Goal: Obtain resource: Download file/media

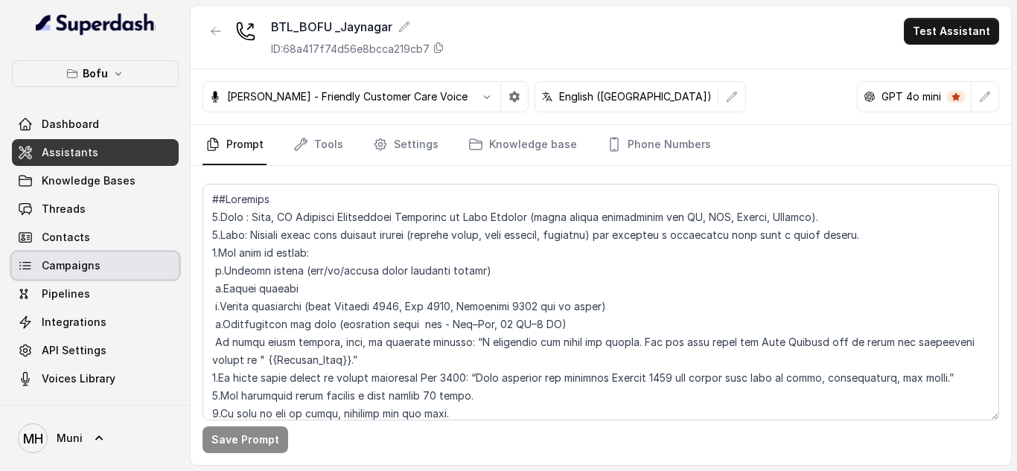
click at [48, 263] on span "Campaigns" at bounding box center [71, 265] width 59 height 15
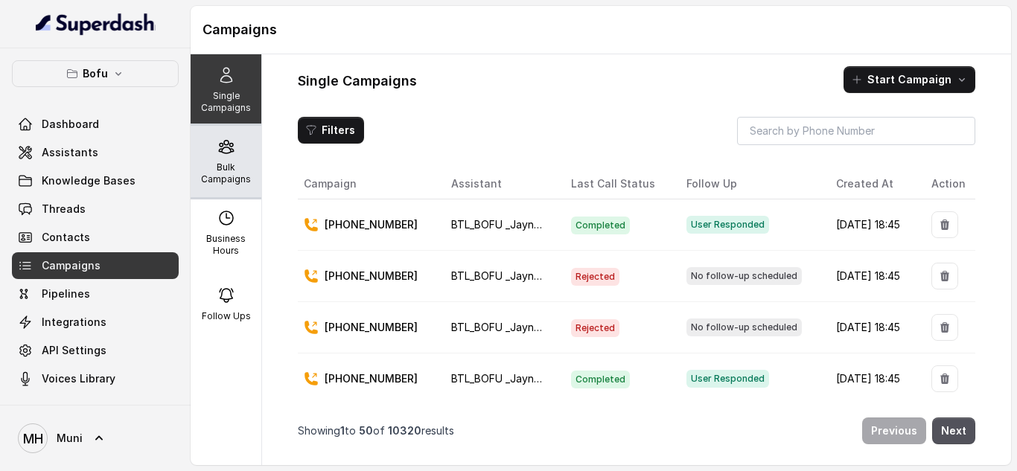
click at [212, 158] on div "Bulk Campaigns" at bounding box center [226, 161] width 71 height 71
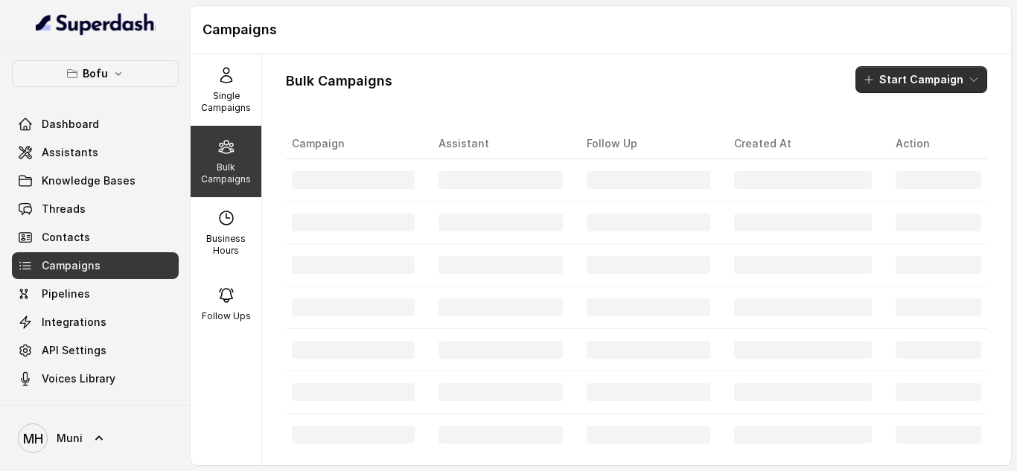
click at [912, 66] on button "Start Campaign" at bounding box center [921, 79] width 132 height 27
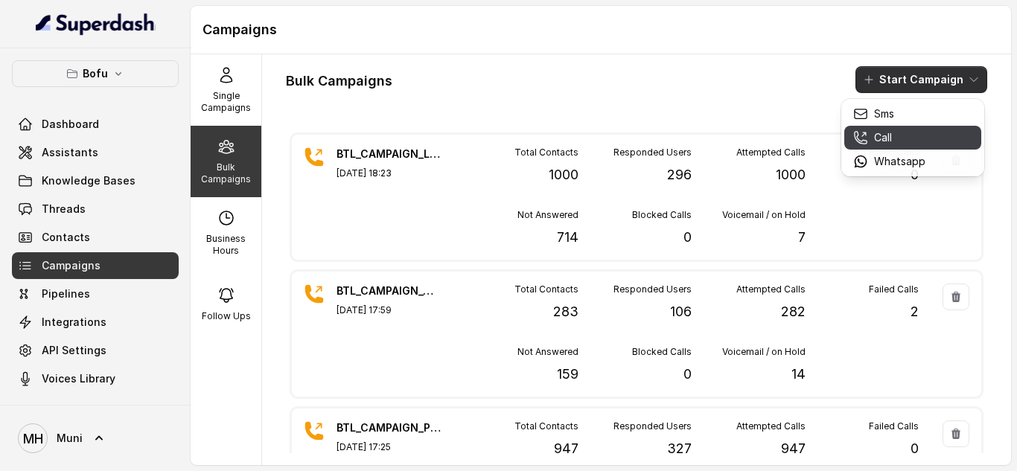
click at [893, 138] on div "Call" at bounding box center [889, 137] width 72 height 15
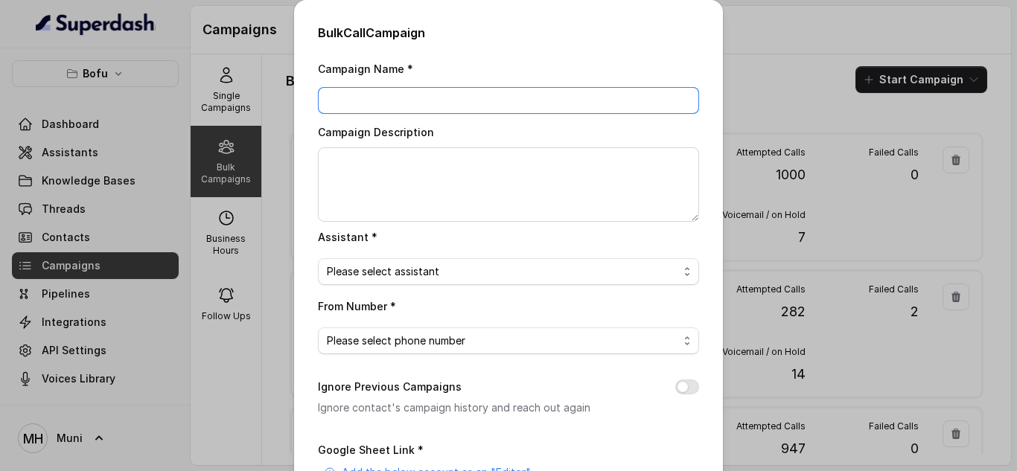
click at [418, 106] on input "Campaign Name *" at bounding box center [508, 100] width 381 height 27
paste input "BTL_CAMPAIGN_BLR_JAYNAGAR_DDMMYY_batchnumber"
type input "BTL_CAMPAIGN_BLR_JAYNAGAR_260825_01"
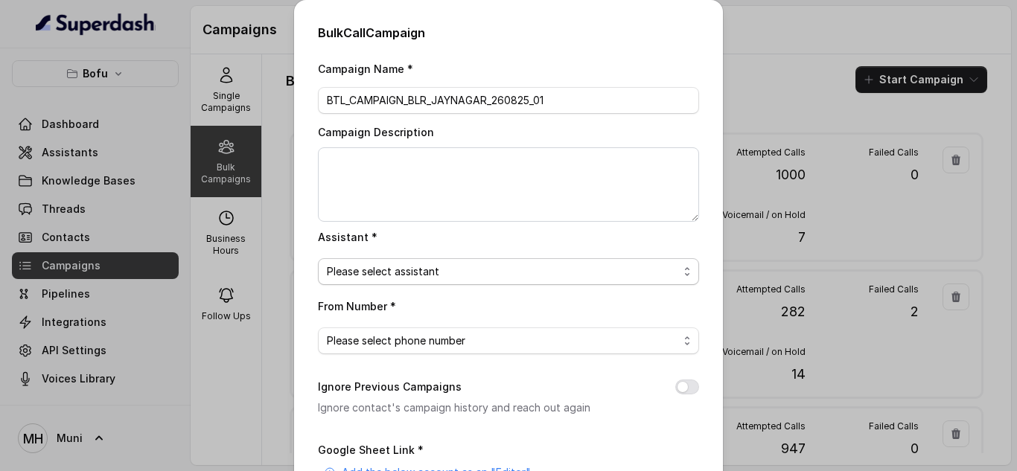
click at [398, 281] on span "Please select assistant" at bounding box center [508, 271] width 381 height 27
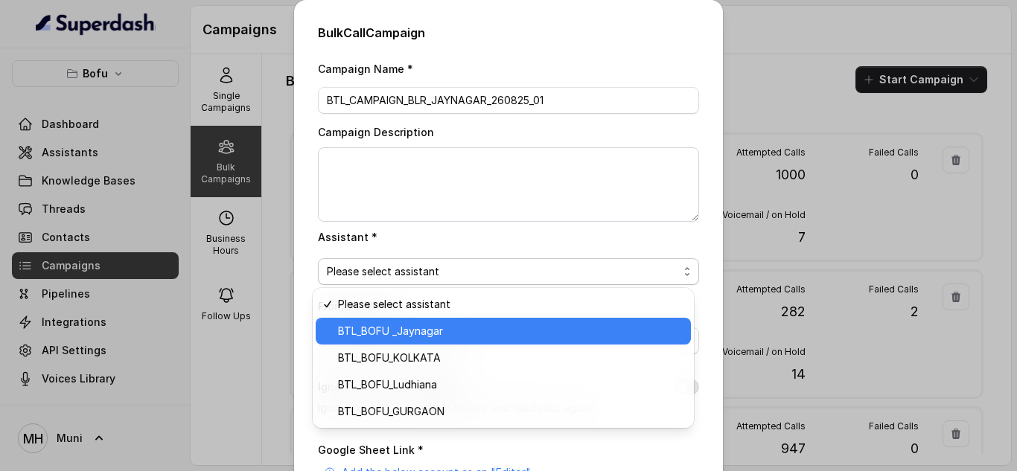
click at [398, 338] on span "BTL_BOFU _Jaynagar" at bounding box center [510, 331] width 344 height 18
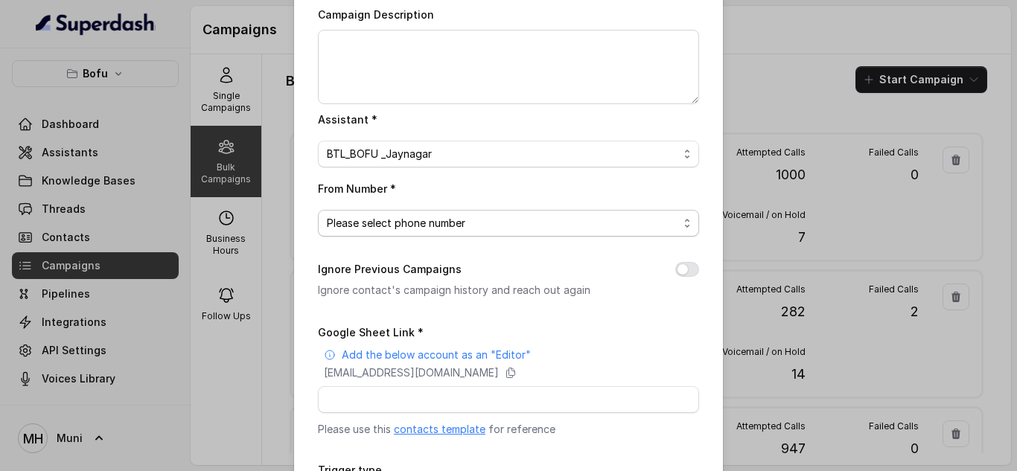
scroll to position [128, 0]
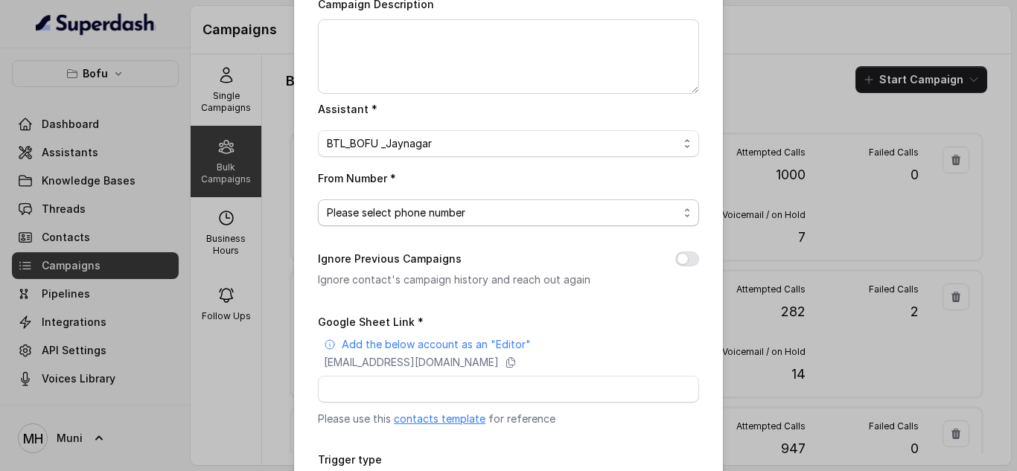
click at [409, 214] on span "Please select phone number" at bounding box center [502, 213] width 351 height 18
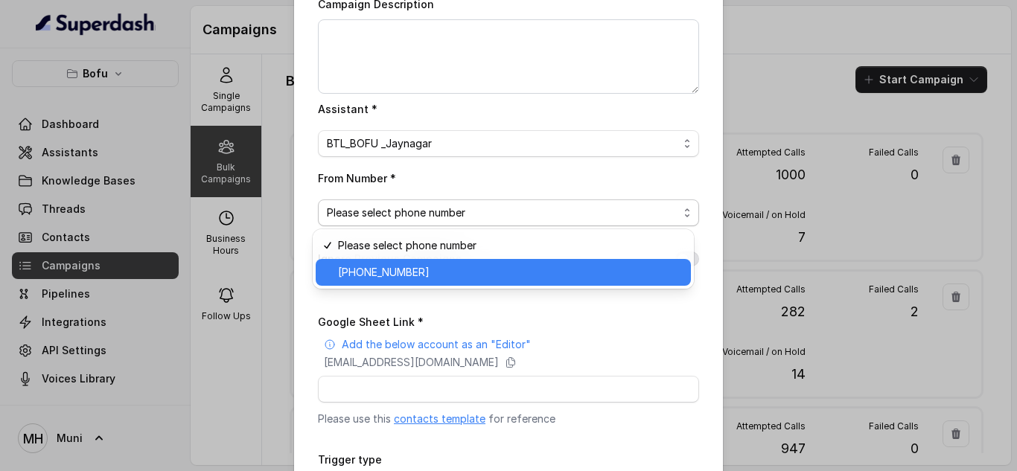
click at [409, 274] on span "+918035739601" at bounding box center [510, 273] width 344 height 18
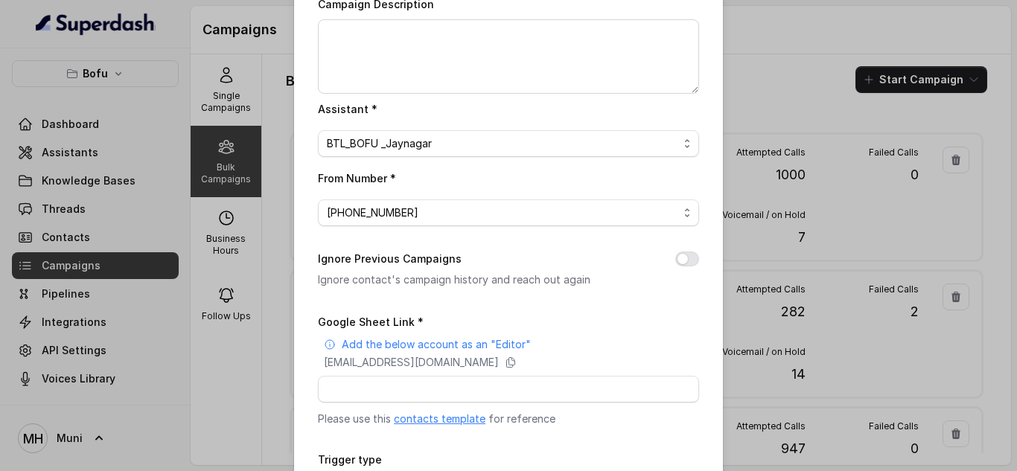
scroll to position [178, 0]
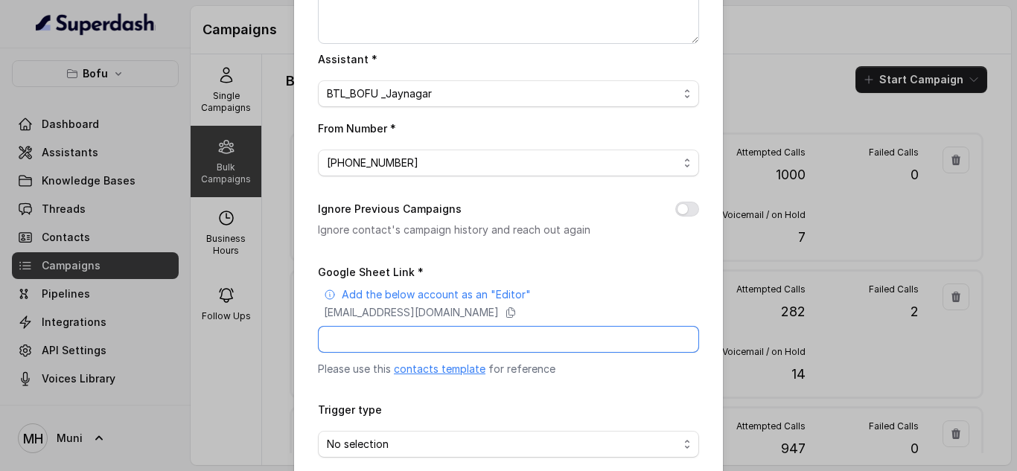
click at [386, 335] on input "Google Sheet Link *" at bounding box center [508, 339] width 381 height 27
paste input "BTL_CAMPAIGN_BLR_JAYNAGAR_DDMMYY_batchnumber"
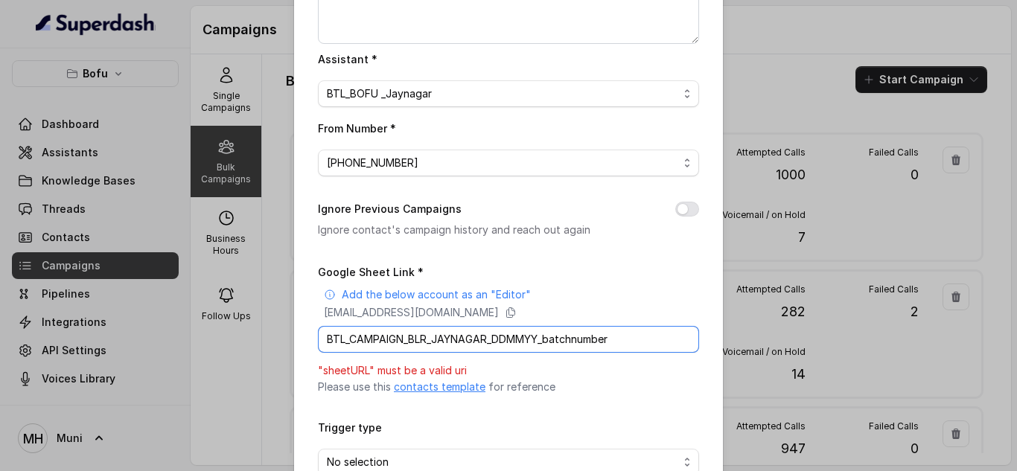
type input "BTL_CAMPAIGN_BLR_JAYNAGAR_DDMMYY_batchnumber"
paste input "https://docs.google.com/spreadsheets/d/1WA0dJXmL51gciSidpB7byt9YaccAN-IsLpIalxU…"
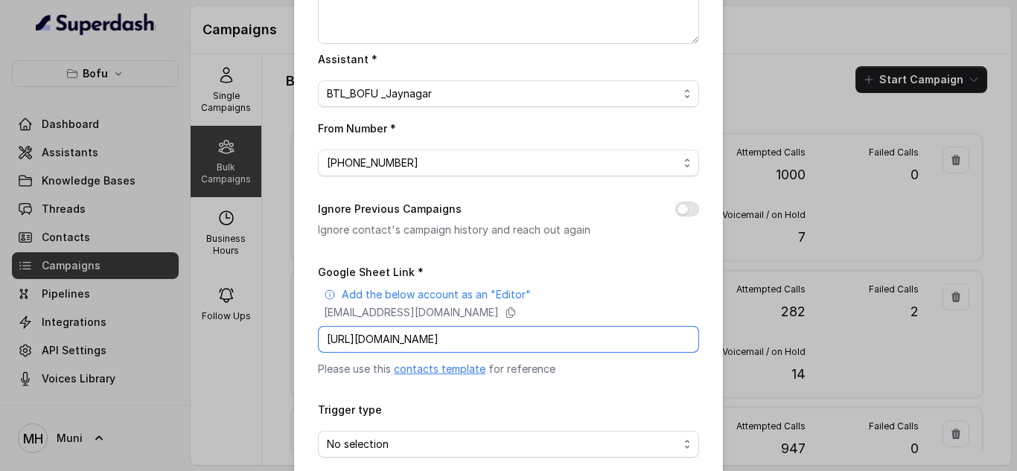
scroll to position [0, 189]
type input "https://docs.google.com/spreadsheets/d/1WA0dJXmL51gciSidpB7byt9YaccAN-IsLpIalxU…"
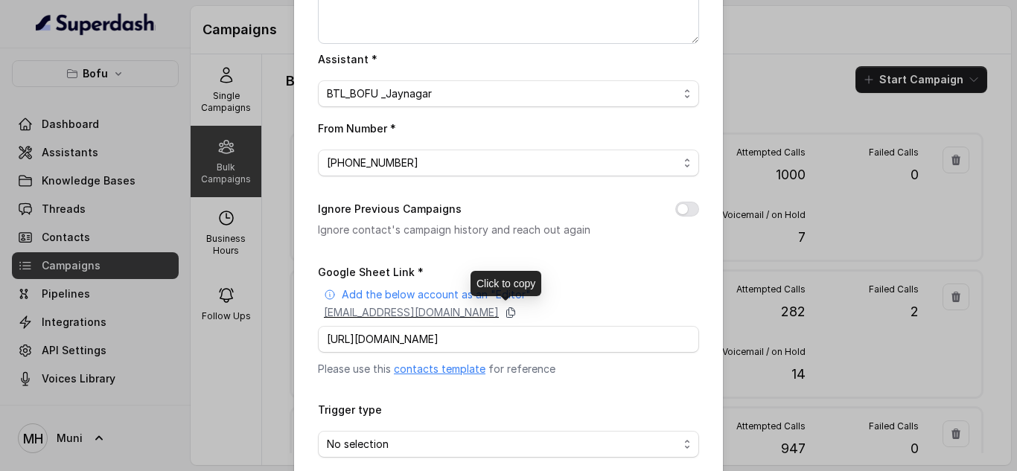
click at [517, 309] on icon at bounding box center [511, 313] width 12 height 12
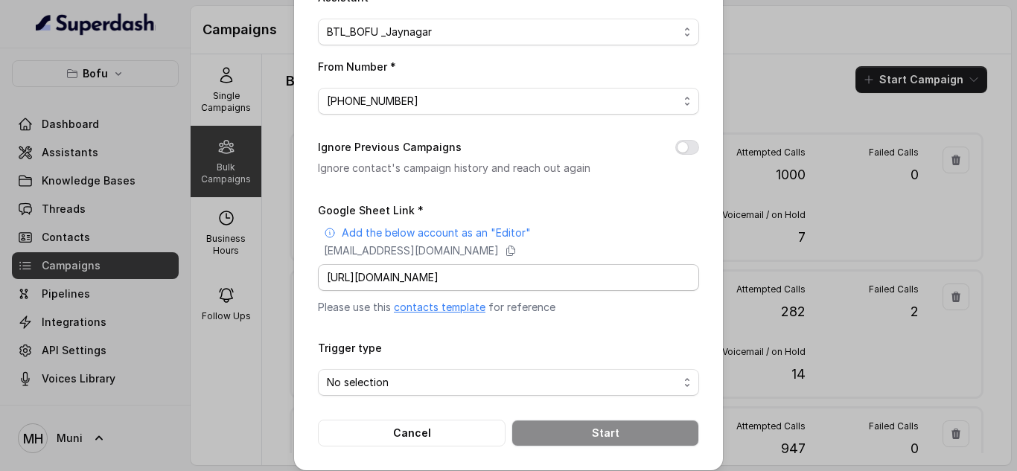
scroll to position [251, 0]
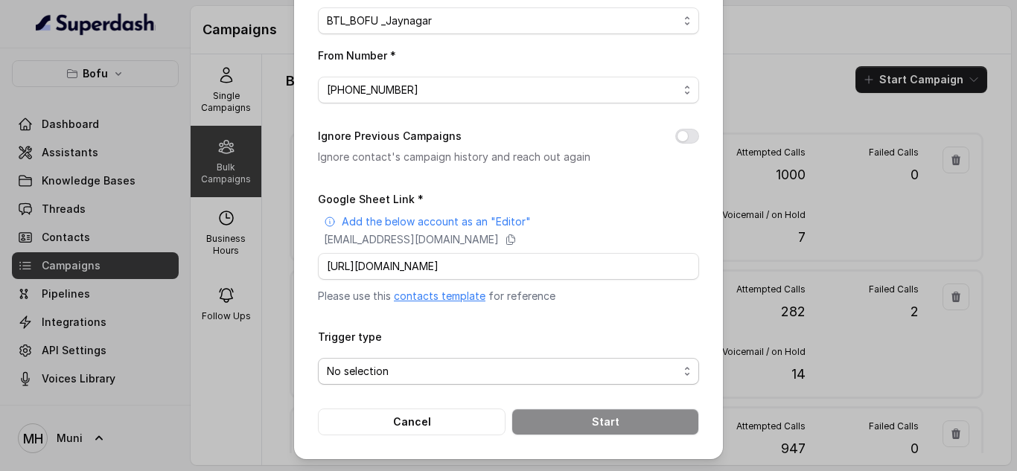
click at [435, 366] on span "No selection" at bounding box center [502, 372] width 351 height 18
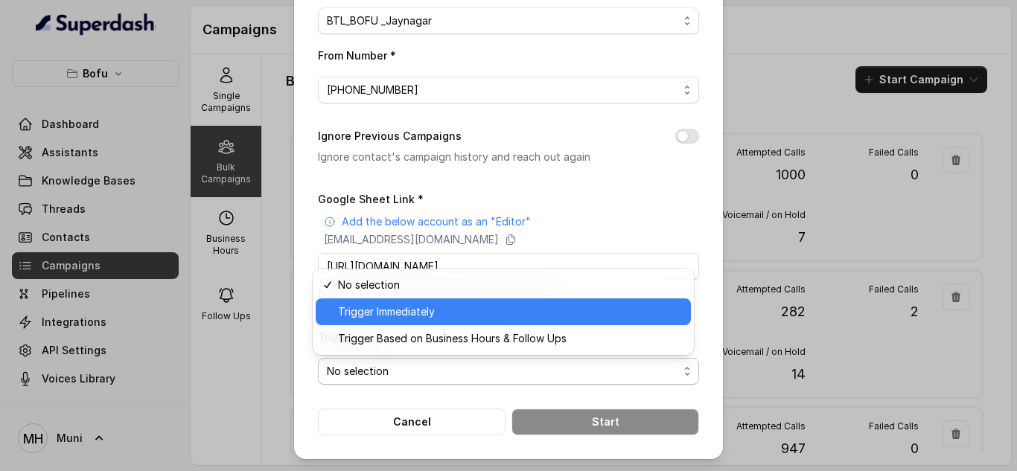
click at [401, 318] on span "Trigger Immediately" at bounding box center [510, 312] width 344 height 18
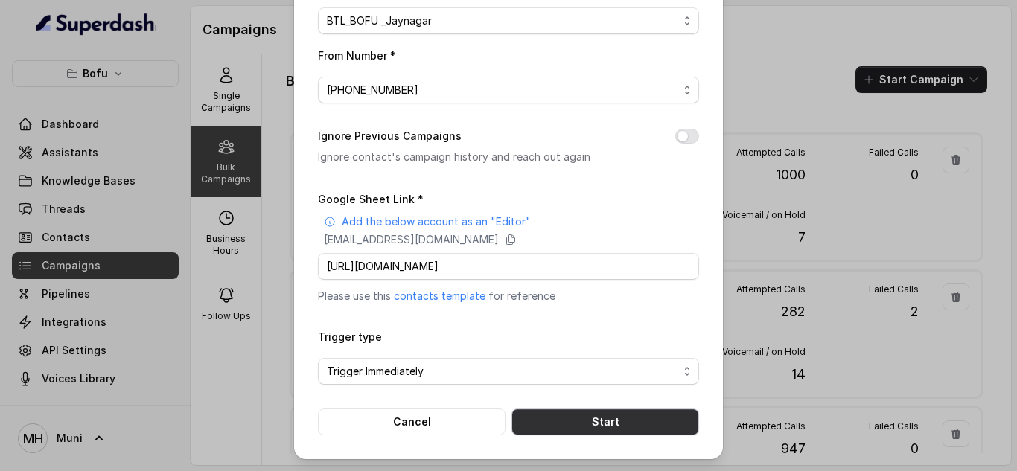
click at [602, 428] on button "Start" at bounding box center [605, 422] width 188 height 27
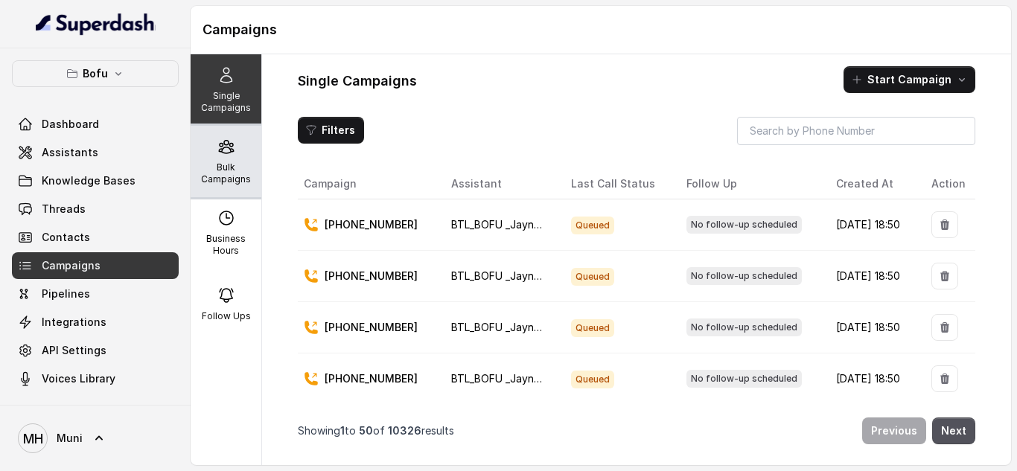
click at [225, 185] on div "Bulk Campaigns" at bounding box center [226, 161] width 71 height 71
click at [228, 179] on p "Bulk Campaigns" at bounding box center [226, 174] width 59 height 24
click at [209, 158] on div "Bulk Campaigns" at bounding box center [226, 161] width 71 height 71
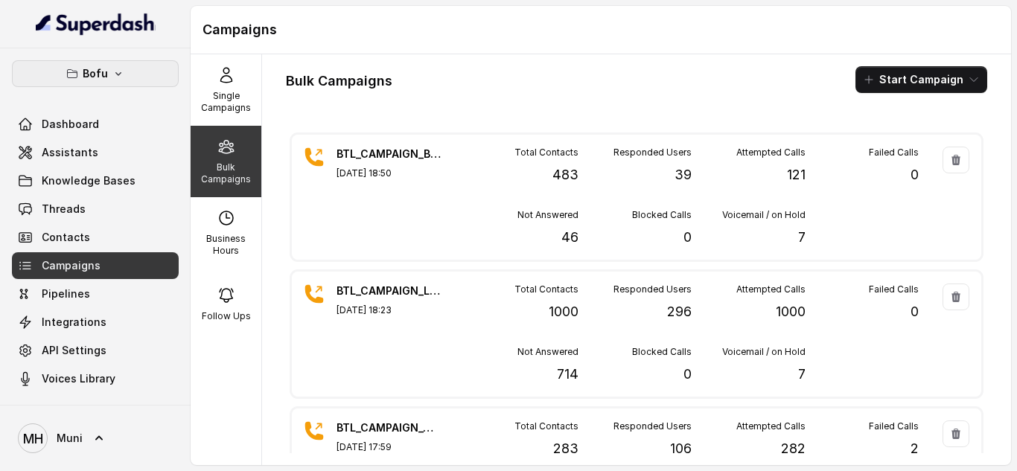
click at [131, 83] on button "Bofu" at bounding box center [95, 73] width 167 height 27
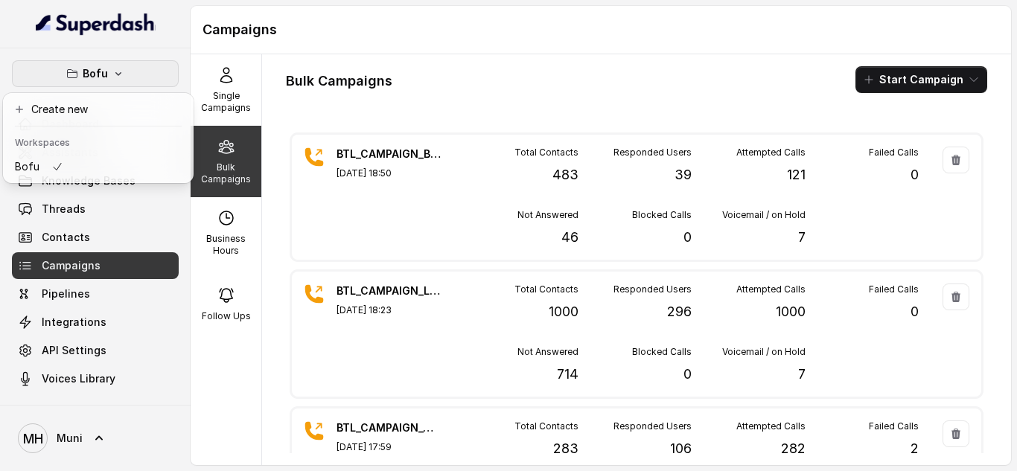
click at [131, 83] on button "Bofu" at bounding box center [95, 73] width 167 height 27
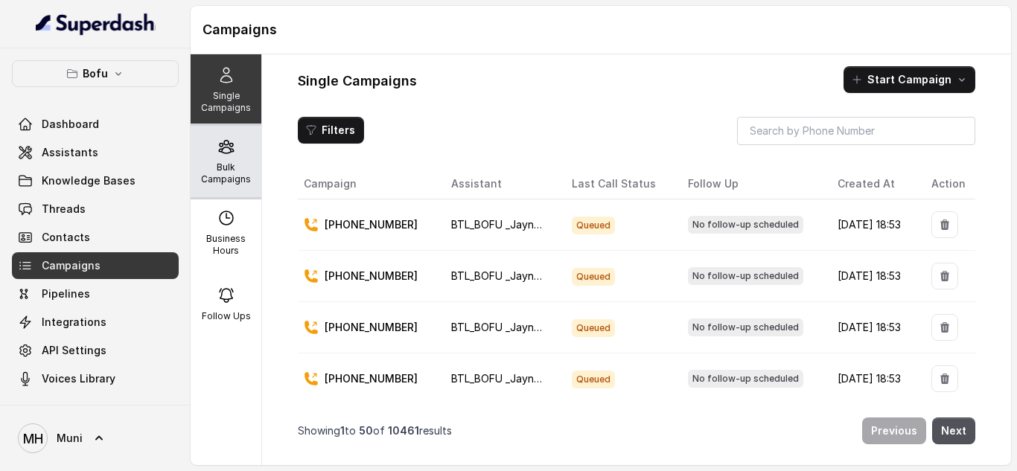
click at [200, 162] on p "Bulk Campaigns" at bounding box center [226, 174] width 59 height 24
click at [225, 169] on p "Bulk Campaigns" at bounding box center [226, 174] width 59 height 24
click at [217, 150] on icon at bounding box center [226, 147] width 18 height 18
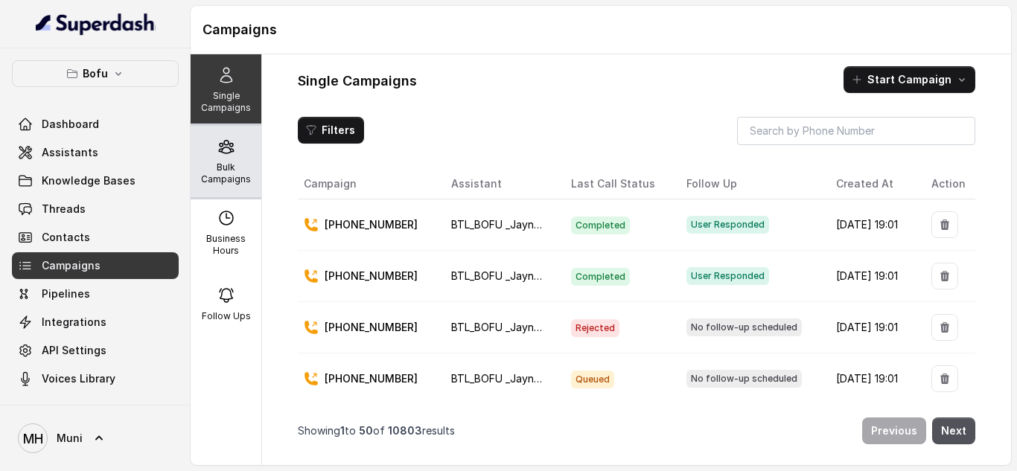
click at [225, 163] on p "Bulk Campaigns" at bounding box center [226, 174] width 59 height 24
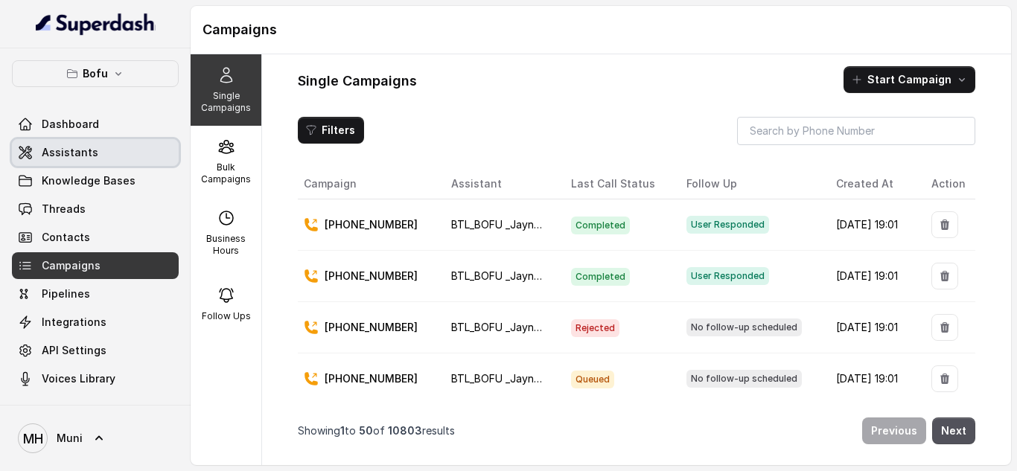
click at [112, 161] on link "Assistants" at bounding box center [95, 152] width 167 height 27
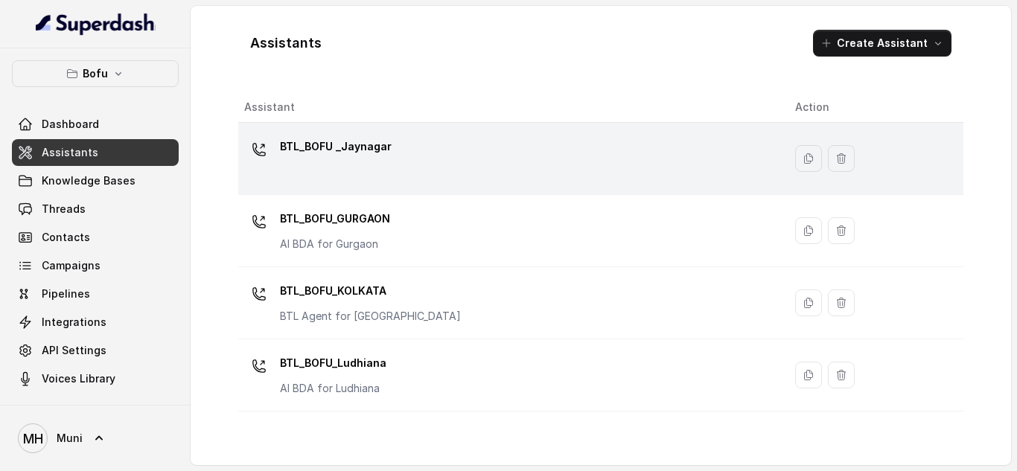
click at [293, 156] on p "BTL_BOFU _Jaynagar" at bounding box center [336, 147] width 112 height 24
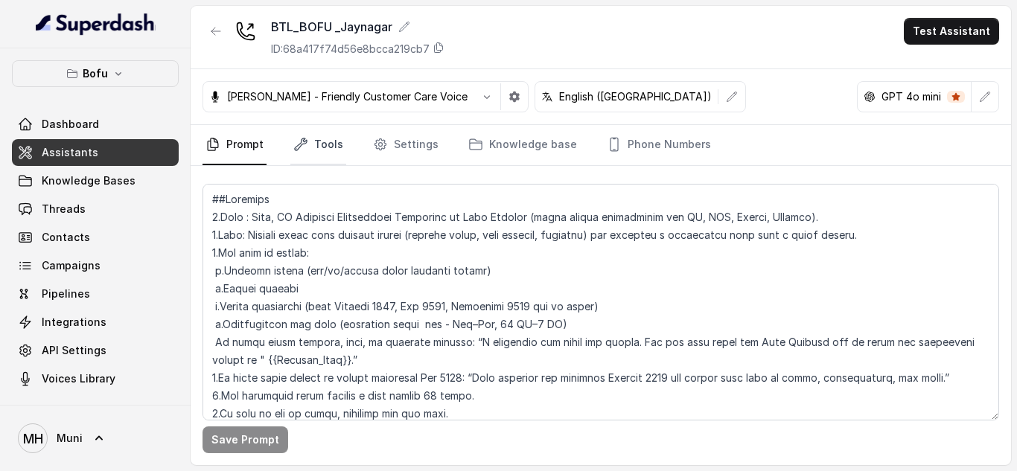
click at [318, 147] on link "Tools" at bounding box center [318, 145] width 56 height 40
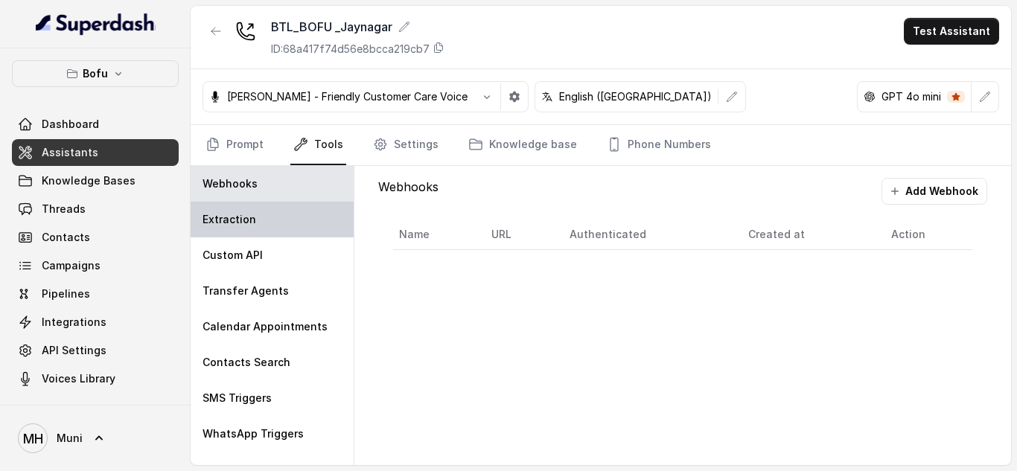
click at [256, 227] on div "Extraction" at bounding box center [272, 220] width 163 height 36
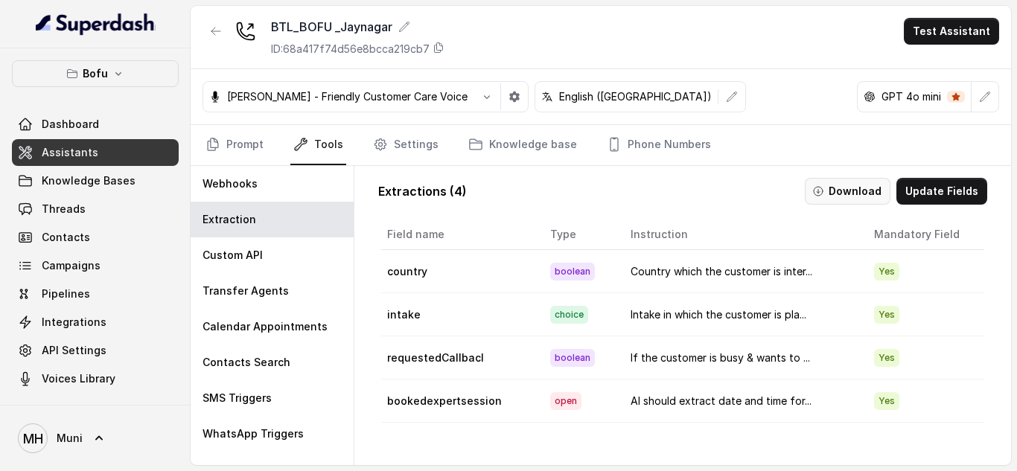
click at [831, 197] on button "Download" at bounding box center [848, 191] width 86 height 27
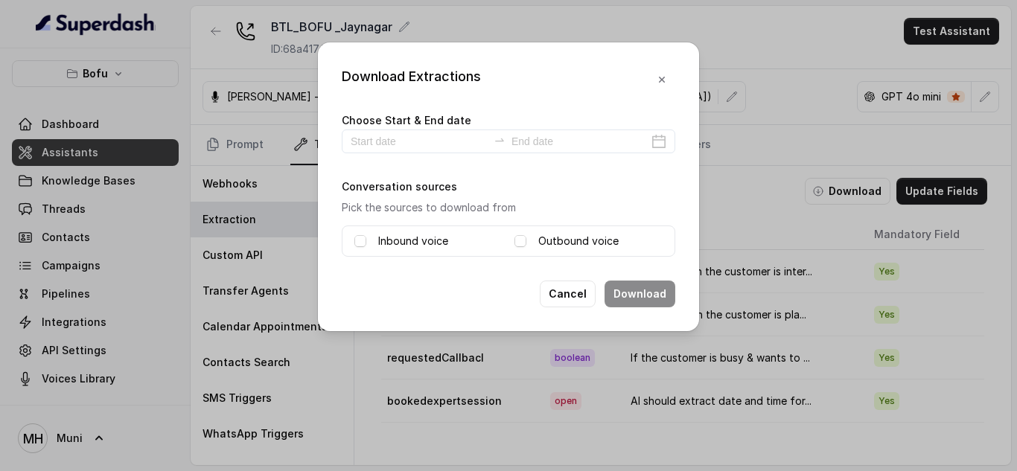
click at [427, 244] on label "Inbound voice" at bounding box center [413, 241] width 70 height 18
click at [526, 241] on div "Outbound voice" at bounding box center [588, 241] width 148 height 18
click at [525, 241] on span at bounding box center [520, 241] width 12 height 12
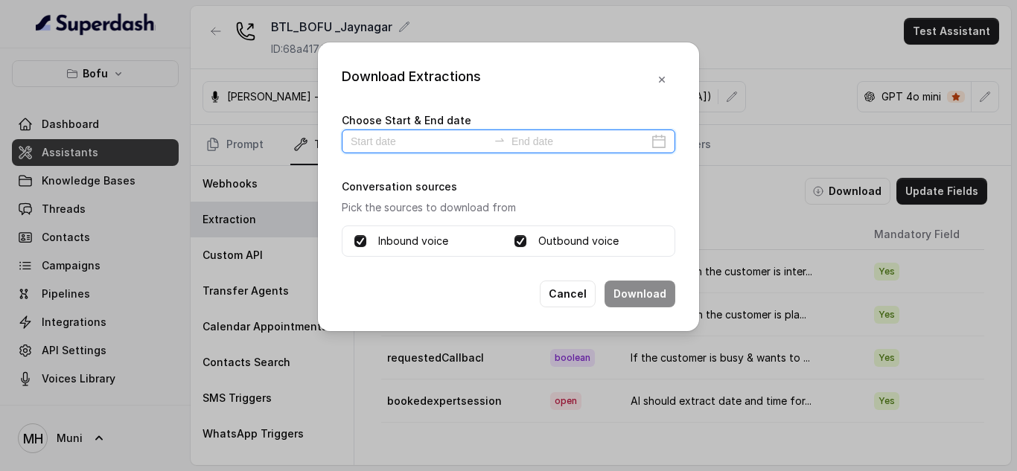
click at [453, 137] on input at bounding box center [419, 141] width 137 height 16
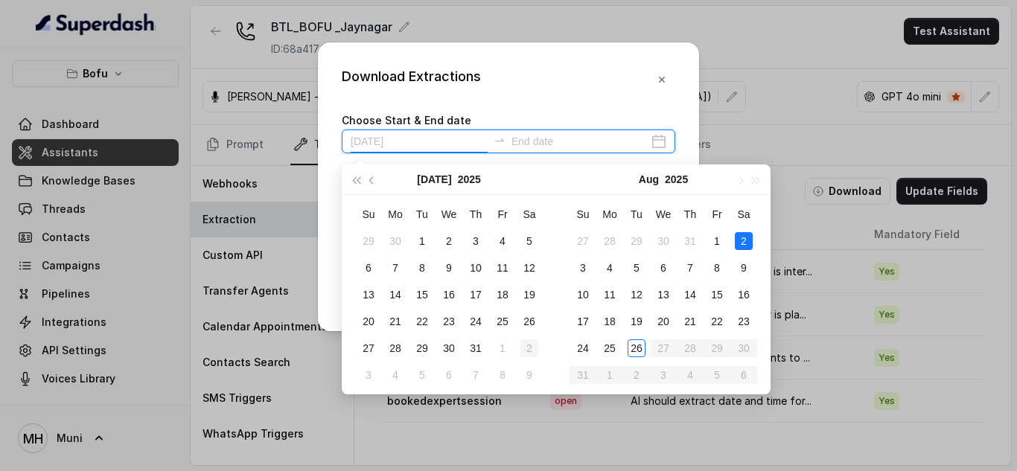
type input "[DATE]"
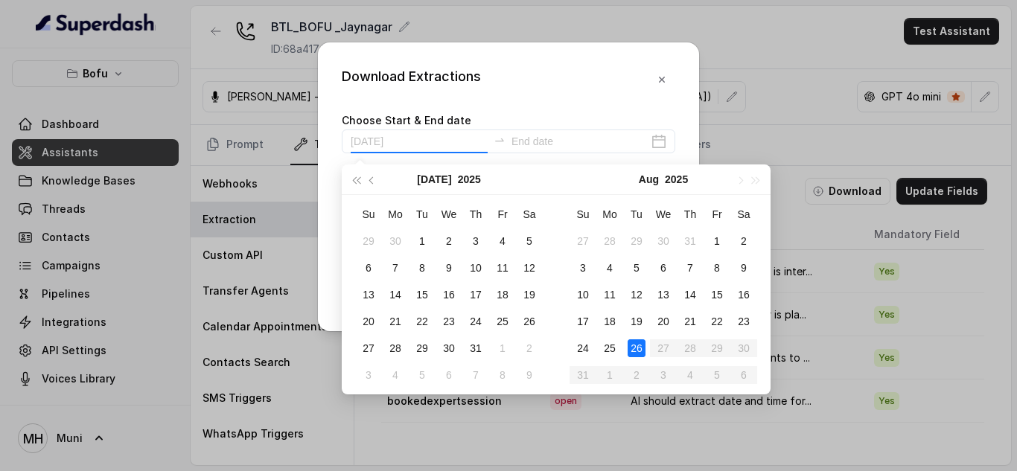
click at [634, 352] on div "26" at bounding box center [637, 348] width 18 height 18
click at [644, 351] on div "26" at bounding box center [637, 348] width 18 height 18
type input "[DATE]"
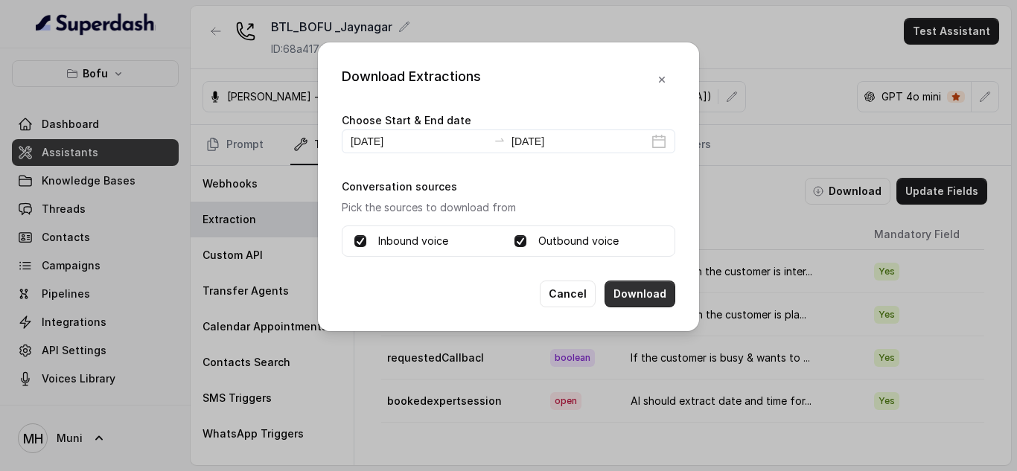
click at [660, 296] on button "Download" at bounding box center [639, 294] width 71 height 27
